Goal: Task Accomplishment & Management: Use online tool/utility

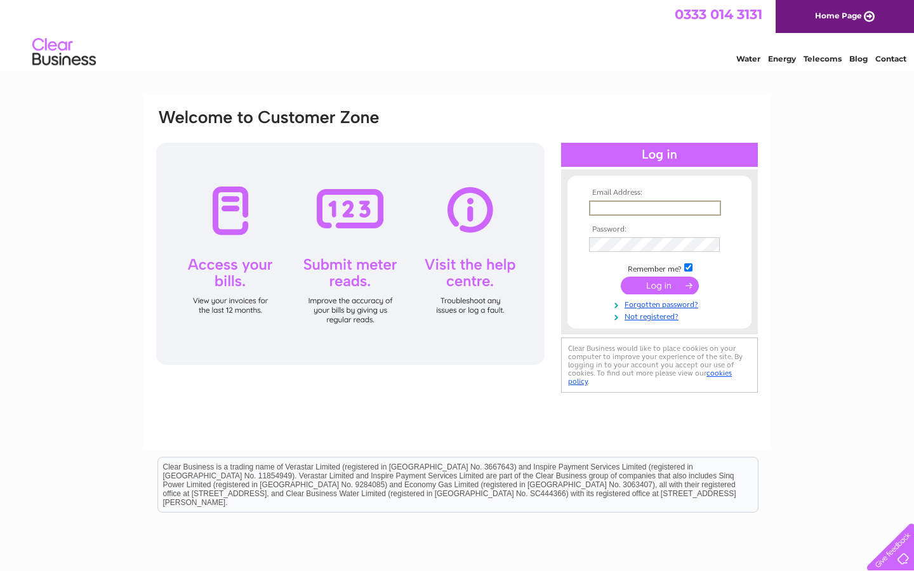
type input "ABBEYGREENPHARMACY@HOTMAIL.COM"
click at [660, 284] on input "submit" at bounding box center [660, 284] width 78 height 18
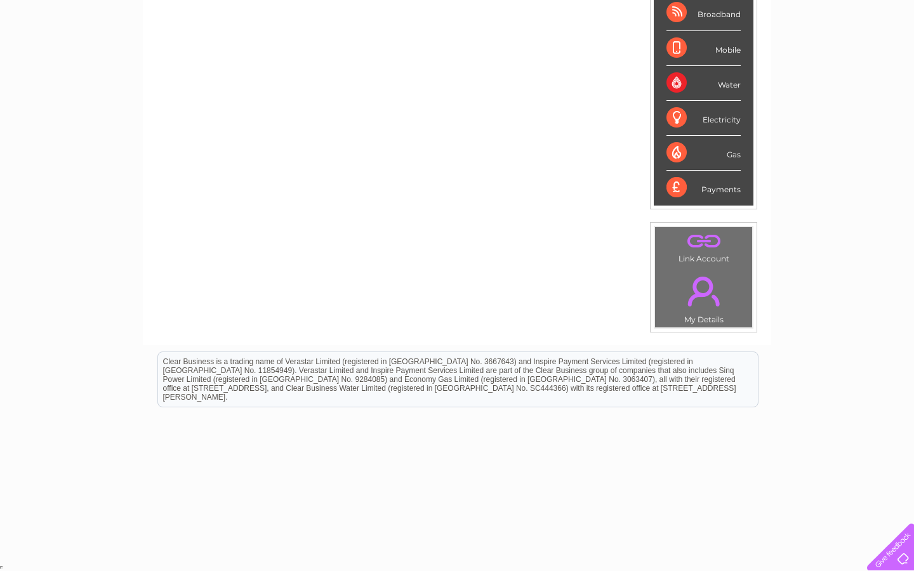
scroll to position [246, 0]
click at [731, 89] on div "Water" at bounding box center [703, 84] width 74 height 35
click at [681, 86] on div "Water" at bounding box center [703, 84] width 74 height 35
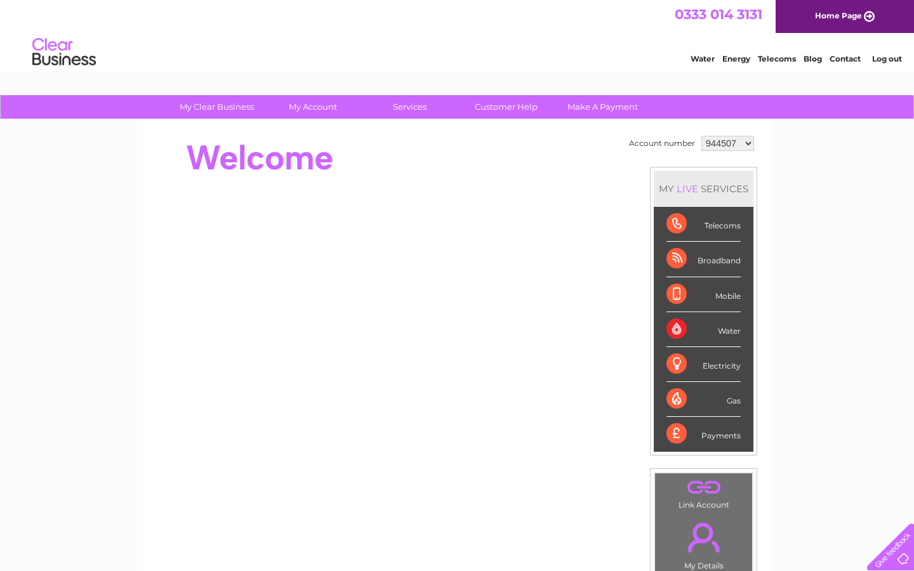
scroll to position [0, 0]
click at [699, 56] on link "Water" at bounding box center [703, 59] width 24 height 10
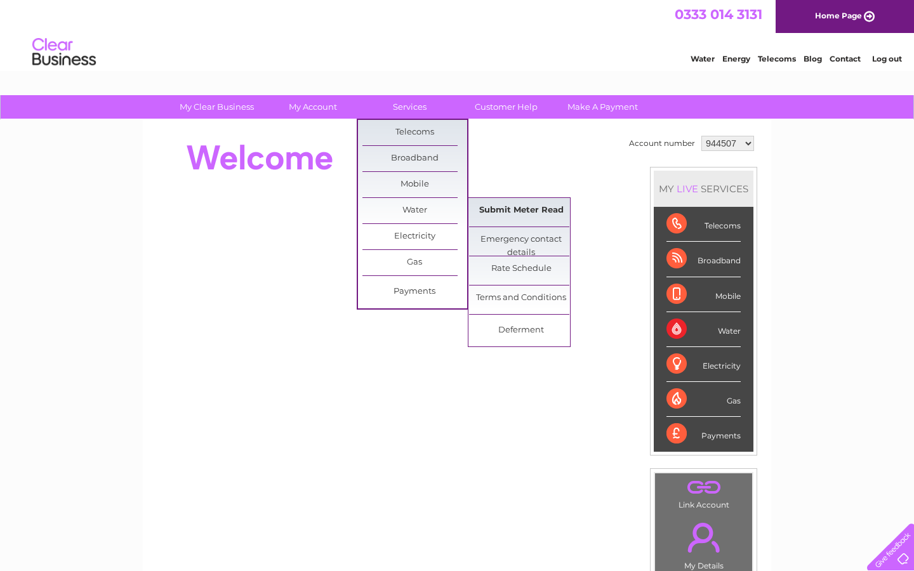
click at [529, 209] on link "Submit Meter Read" at bounding box center [521, 210] width 105 height 25
